Goal: Task Accomplishment & Management: Manage account settings

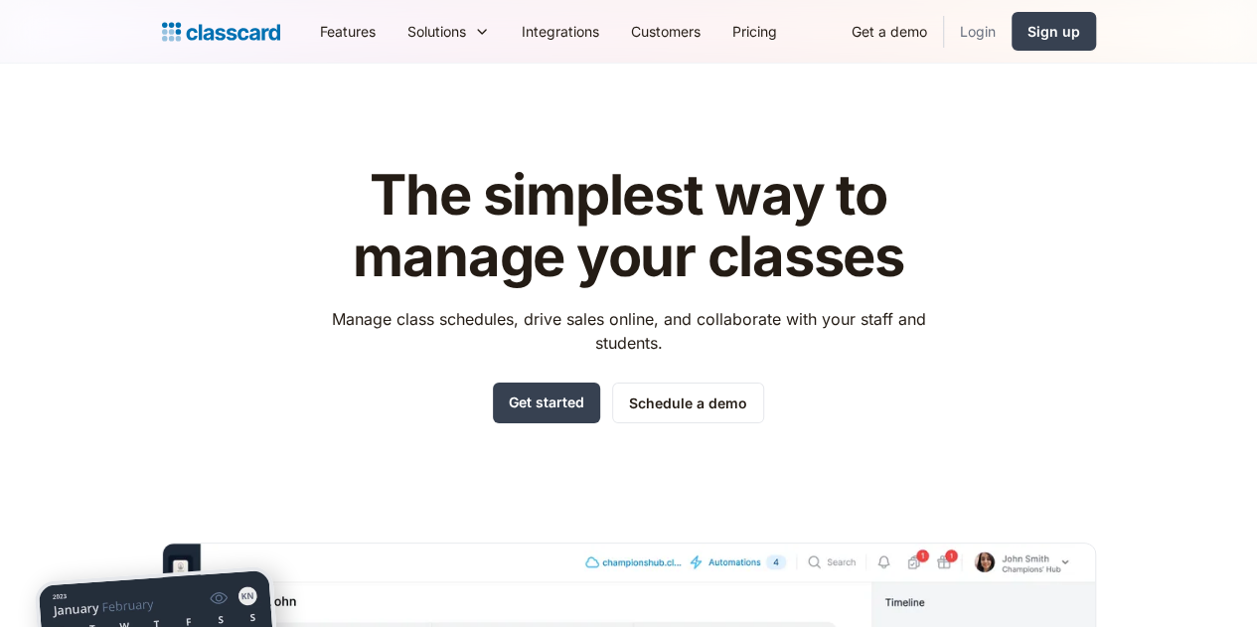
click at [1011, 35] on link "Login" at bounding box center [978, 31] width 68 height 45
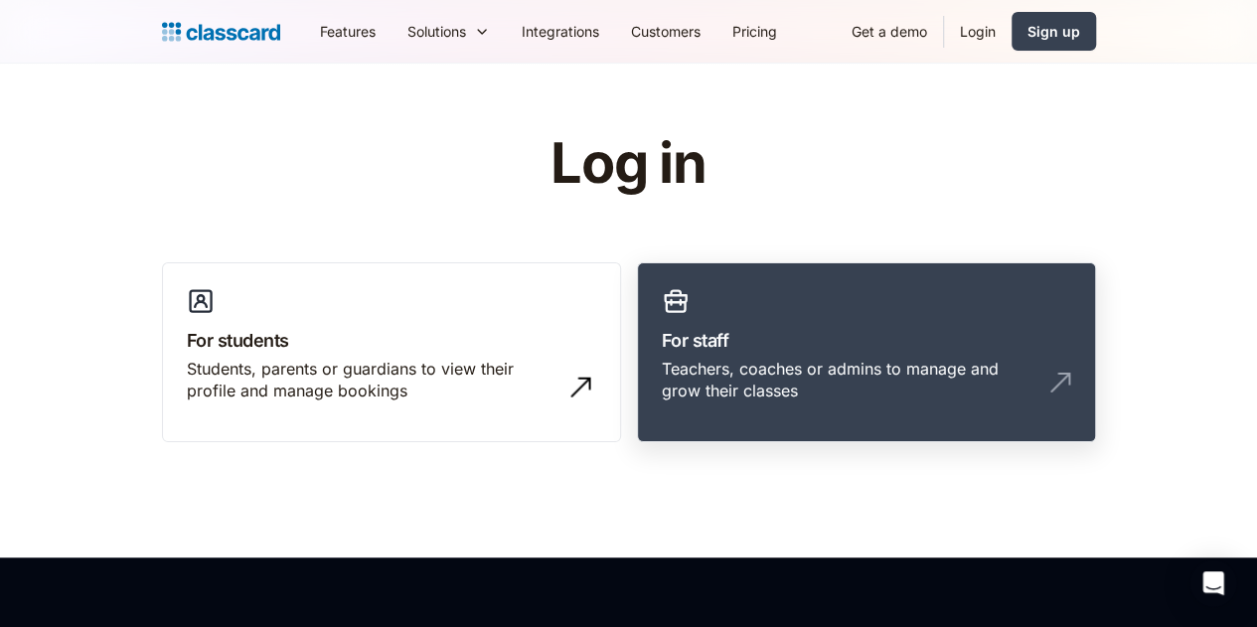
click at [683, 369] on div "Teachers, coaches or admins to manage and grow their classes" at bounding box center [847, 380] width 370 height 45
